Goal: Information Seeking & Learning: Learn about a topic

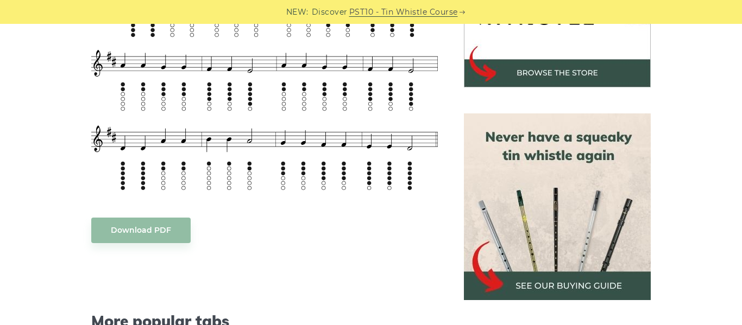
scroll to position [413, 0]
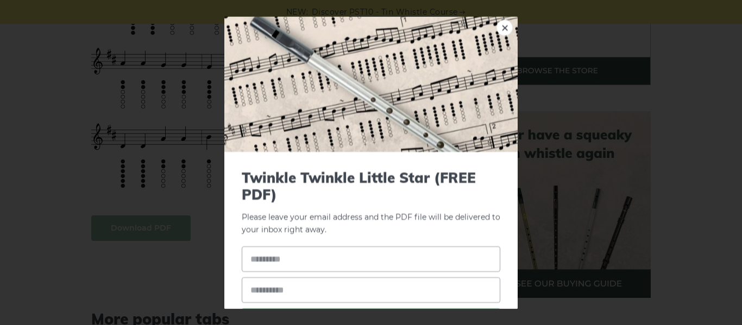
click at [288, 255] on input "text" at bounding box center [371, 260] width 258 height 26
click at [275, 263] on input "**********" at bounding box center [371, 260] width 258 height 26
type input "**********"
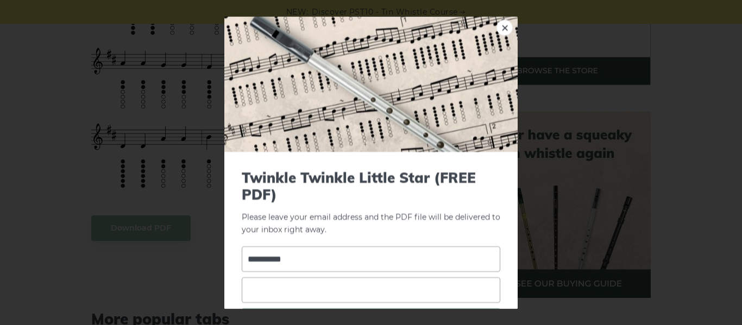
click at [255, 282] on input "email" at bounding box center [371, 291] width 258 height 26
click at [254, 283] on input "email" at bounding box center [371, 291] width 258 height 26
type input "**********"
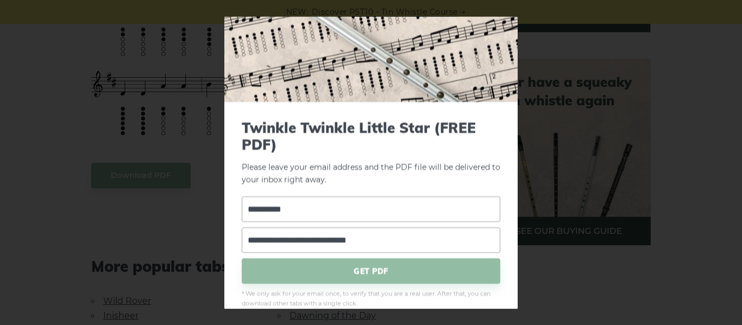
scroll to position [67, 0]
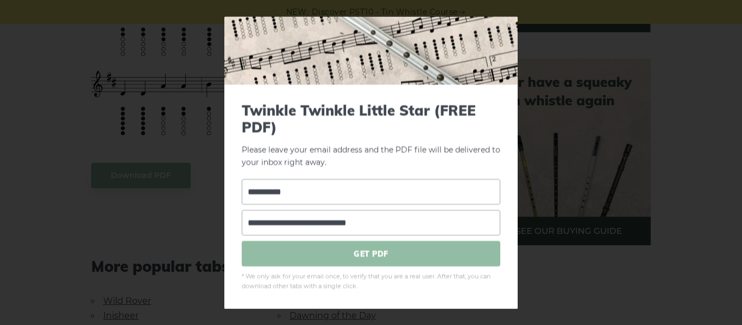
click at [366, 258] on span "GET PDF" at bounding box center [371, 255] width 258 height 26
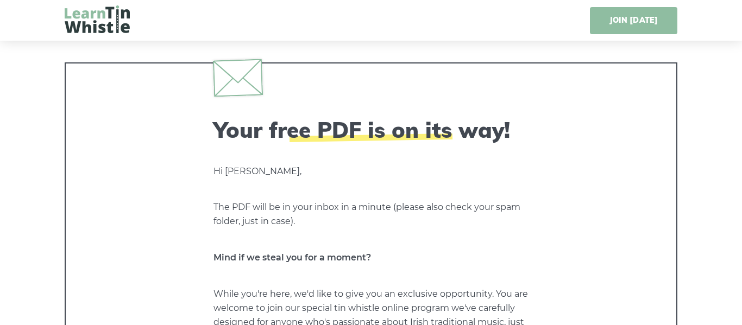
click at [609, 17] on link "JOIN TODAY" at bounding box center [633, 20] width 87 height 27
click at [102, 15] on img at bounding box center [97, 19] width 65 height 28
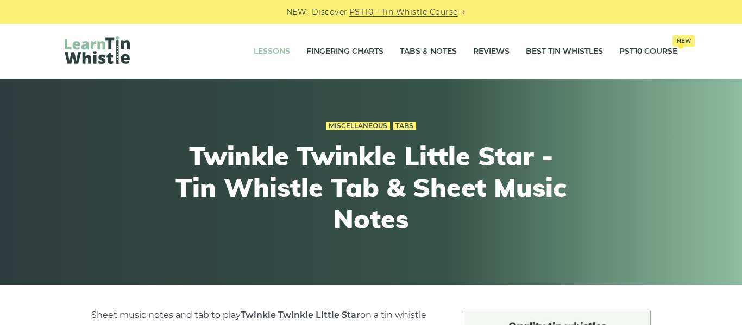
click at [263, 58] on link "Lessons" at bounding box center [272, 51] width 36 height 27
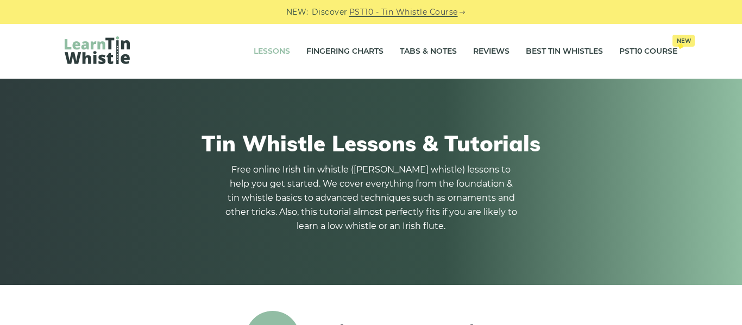
click at [272, 49] on link "Lessons" at bounding box center [272, 51] width 36 height 27
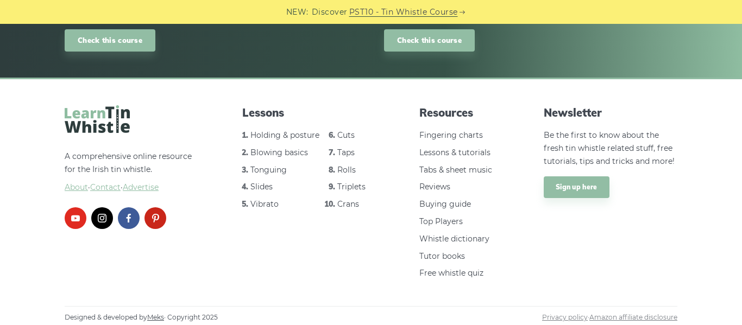
scroll to position [1637, 0]
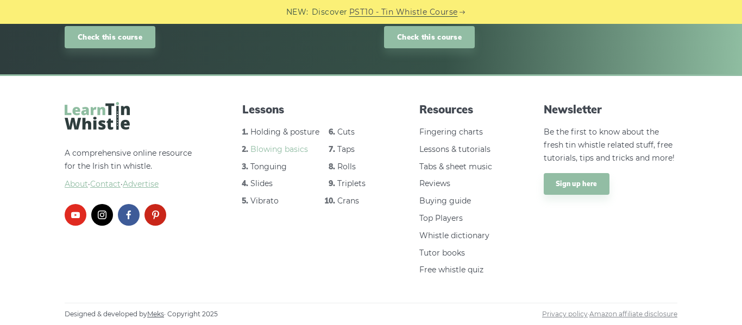
click at [287, 150] on link "Blowing basics" at bounding box center [279, 149] width 58 height 10
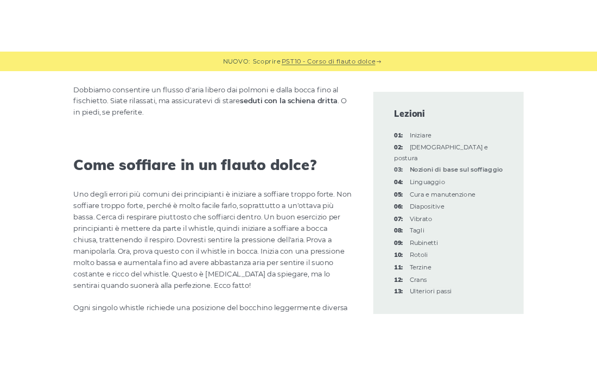
scroll to position [817, 0]
